Goal: Task Accomplishment & Management: Use online tool/utility

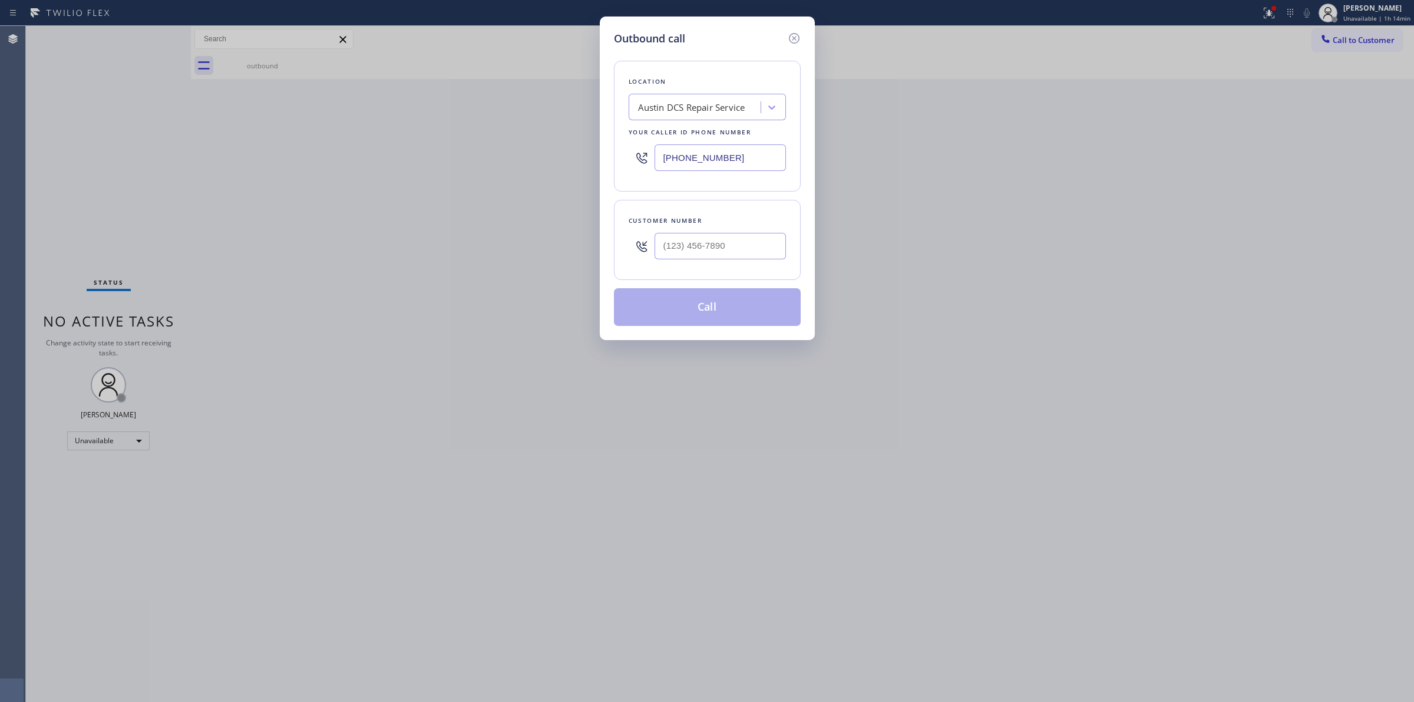
drag, startPoint x: 753, startPoint y: 152, endPoint x: 514, endPoint y: 159, distance: 238.7
click at [516, 159] on div "Outbound call Location [GEOGRAPHIC_DATA] DCS Repair Service Your caller id phon…" at bounding box center [707, 351] width 1414 height 702
paste input "844) 988-0068"
type input "[PHONE_NUMBER]"
click at [787, 37] on div "Outbound call" at bounding box center [707, 39] width 187 height 16
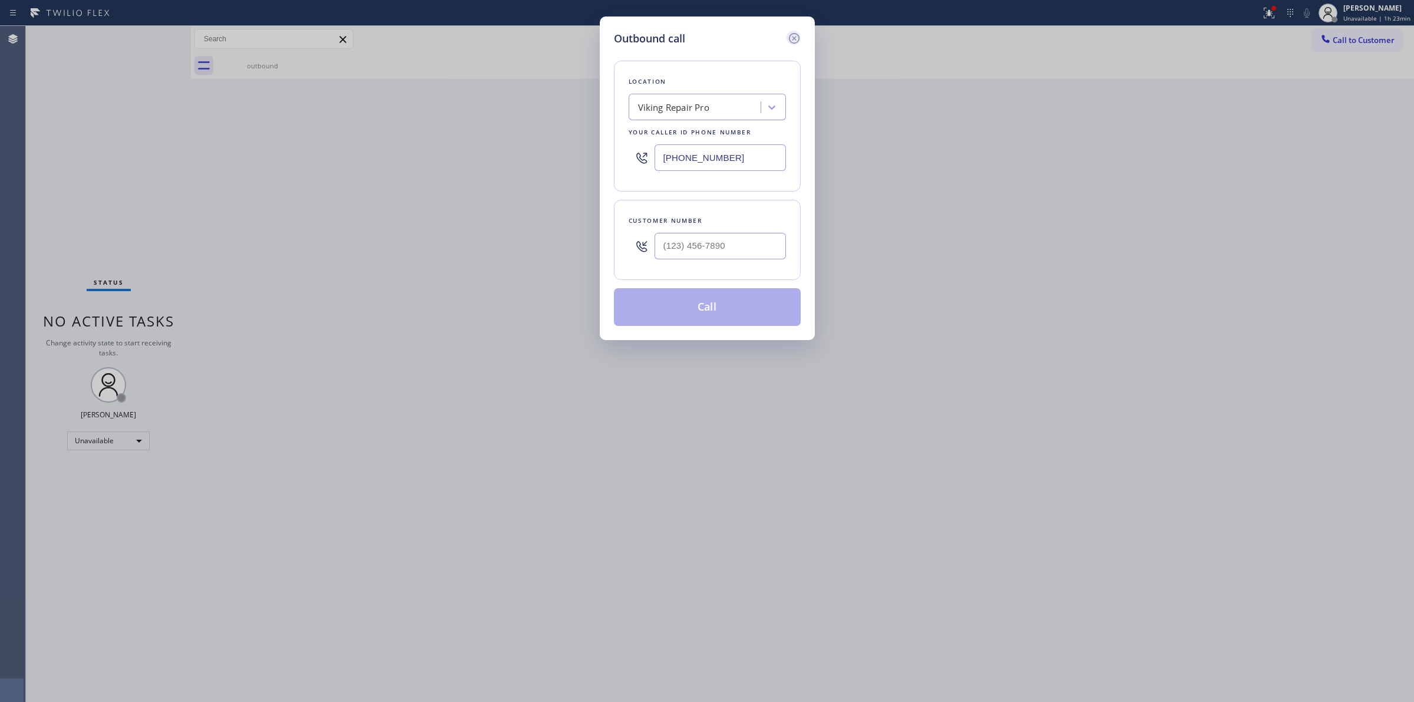
click at [791, 37] on icon at bounding box center [794, 38] width 14 height 14
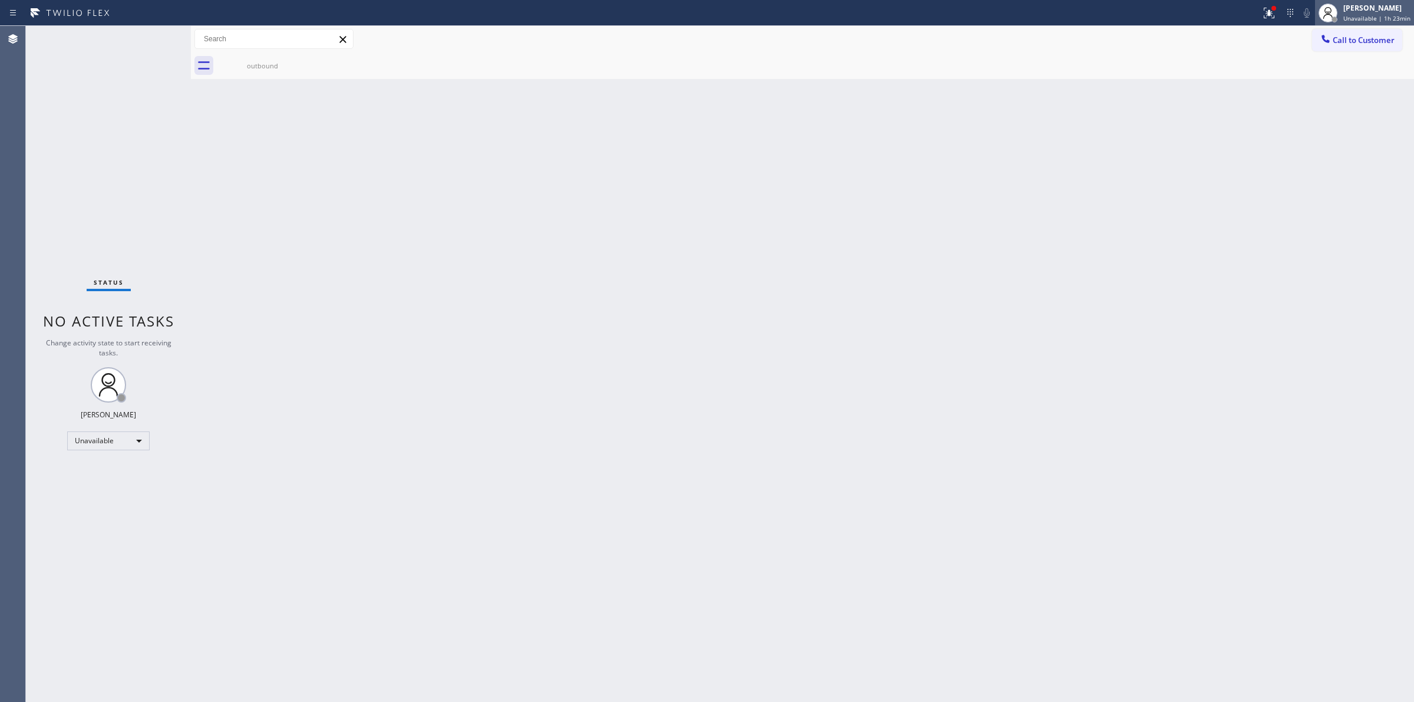
click at [1388, 19] on span "Unavailable | 1h 23min" at bounding box center [1376, 18] width 67 height 8
click at [1321, 110] on span "Log out" at bounding box center [1315, 115] width 24 height 10
